Goal: Find contact information: Find contact information

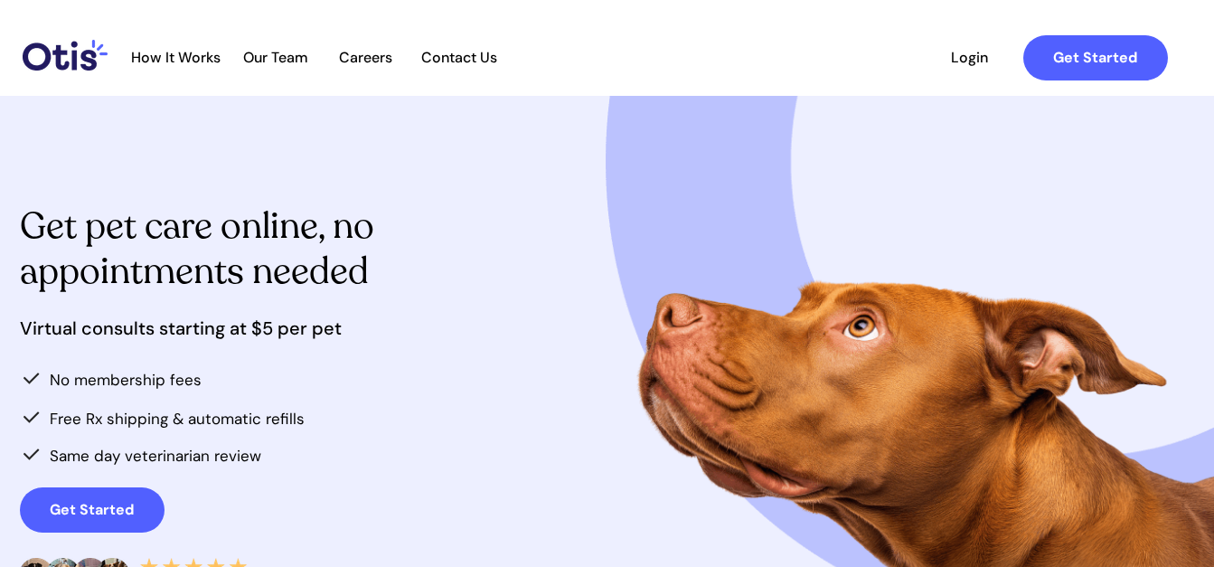
click at [474, 61] on span "Contact Us" at bounding box center [459, 57] width 95 height 17
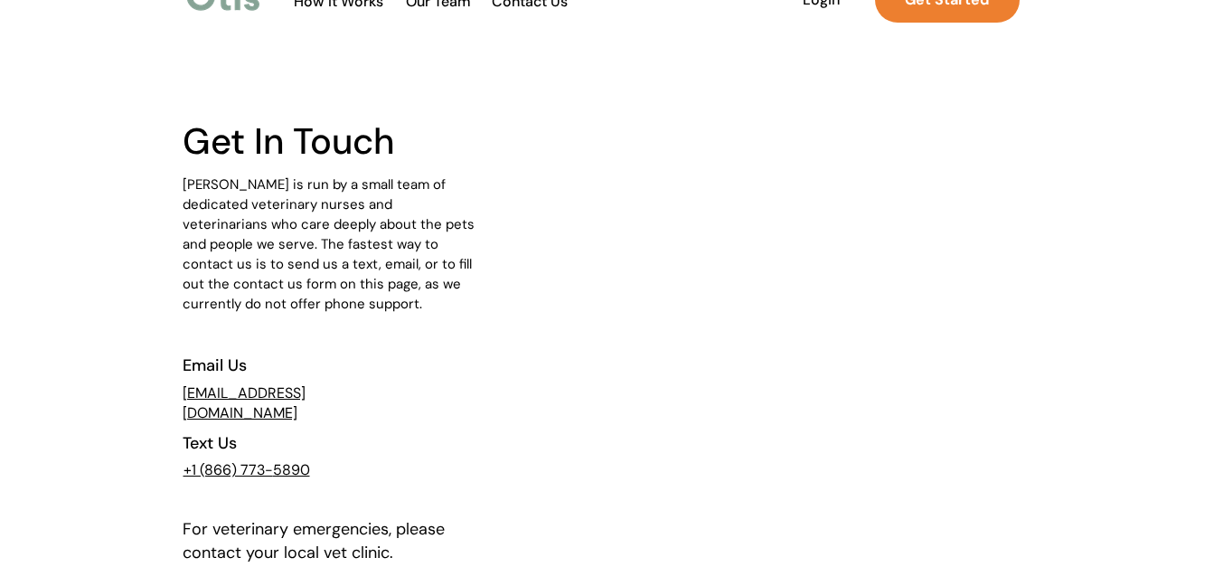
scroll to position [181, 0]
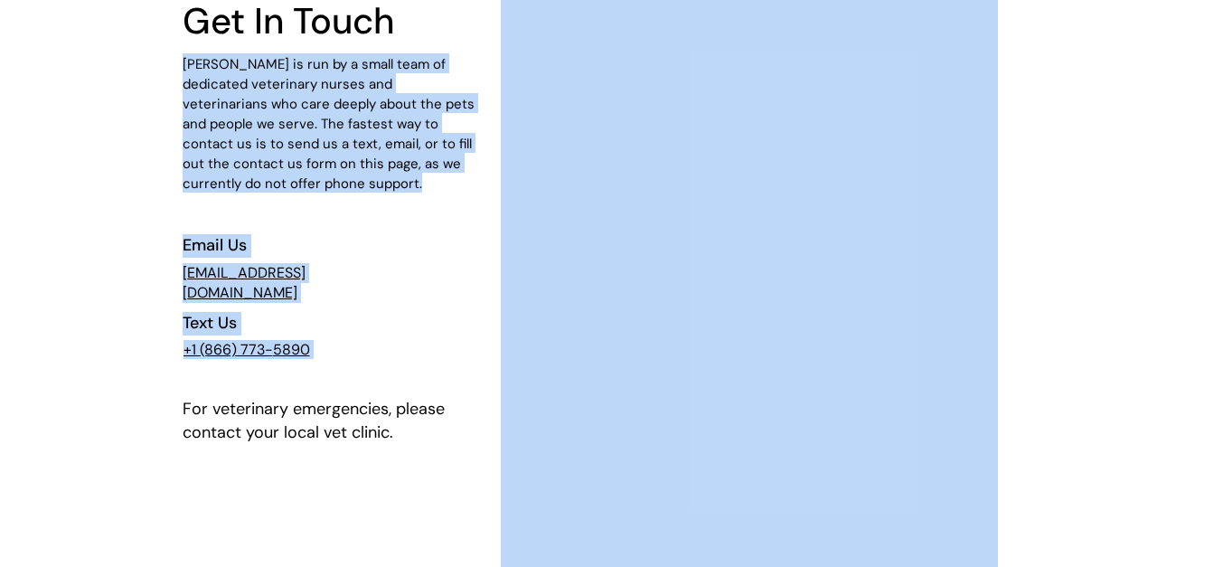
drag, startPoint x: 362, startPoint y: 278, endPoint x: 233, endPoint y: 285, distance: 128.6
drag, startPoint x: 233, startPoint y: 285, endPoint x: 384, endPoint y: 322, distance: 155.5
click at [386, 324] on div at bounding box center [608, 361] width 850 height 892
click at [22, 247] on div at bounding box center [607, 361] width 1214 height 892
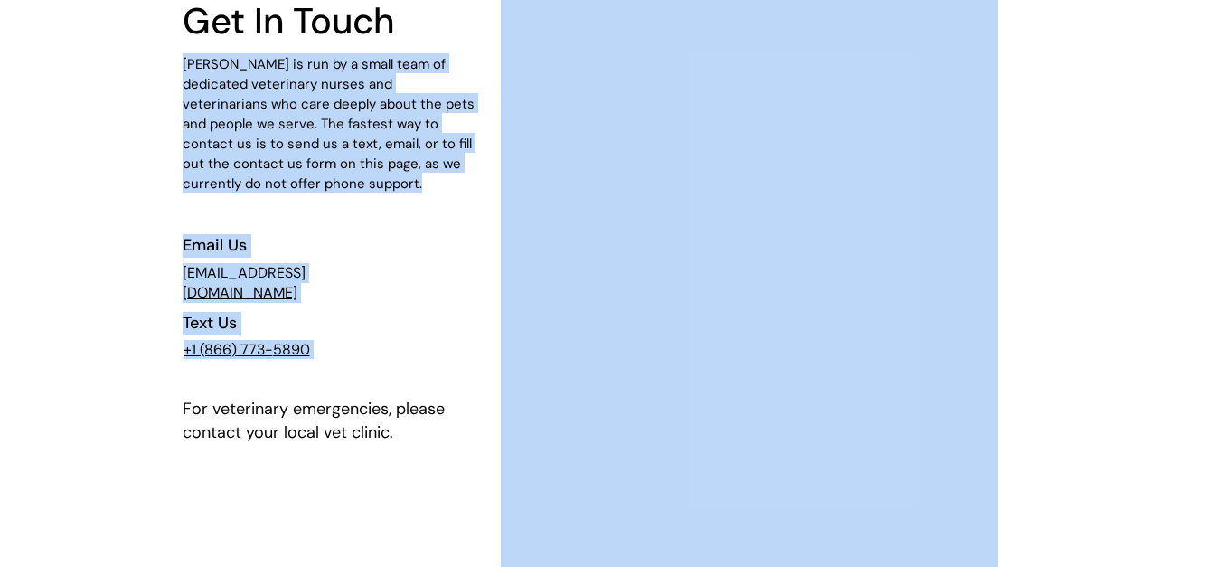
click at [56, 222] on div at bounding box center [607, 361] width 1214 height 892
click at [1039, 257] on div at bounding box center [607, 361] width 1214 height 892
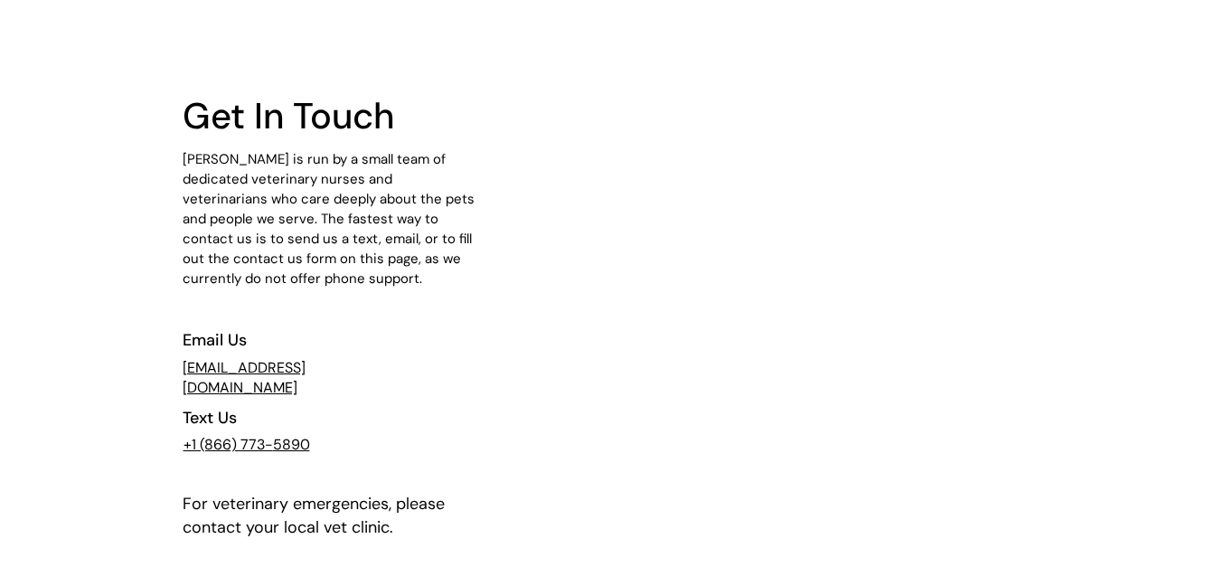
scroll to position [0, 0]
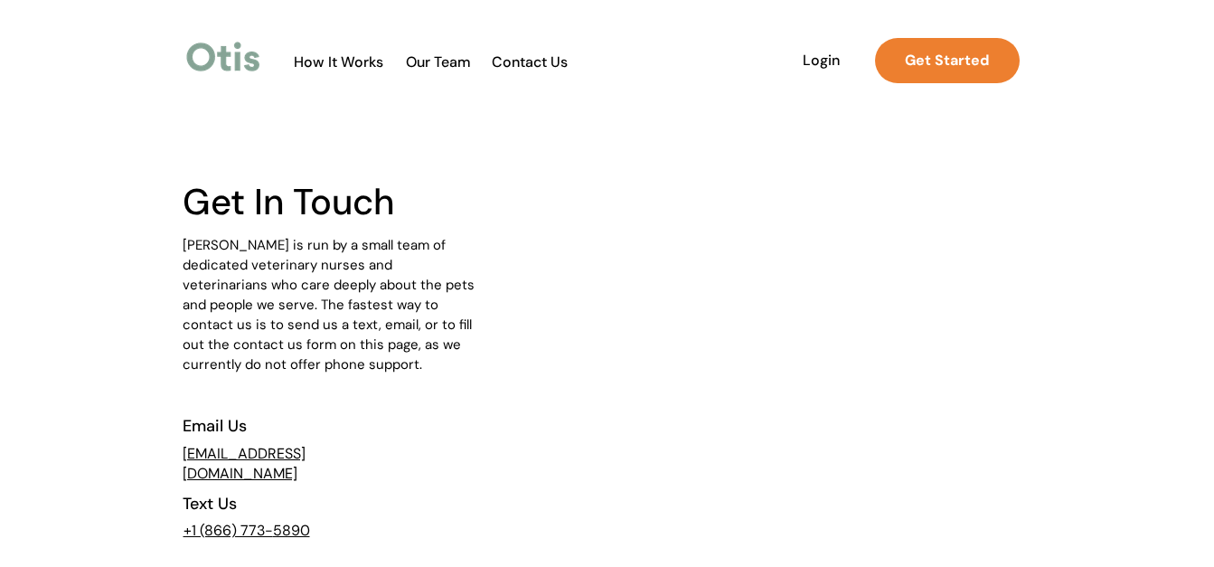
click at [444, 64] on span "Our Team" at bounding box center [438, 61] width 89 height 17
